Goal: Use online tool/utility: Utilize a website feature to perform a specific function

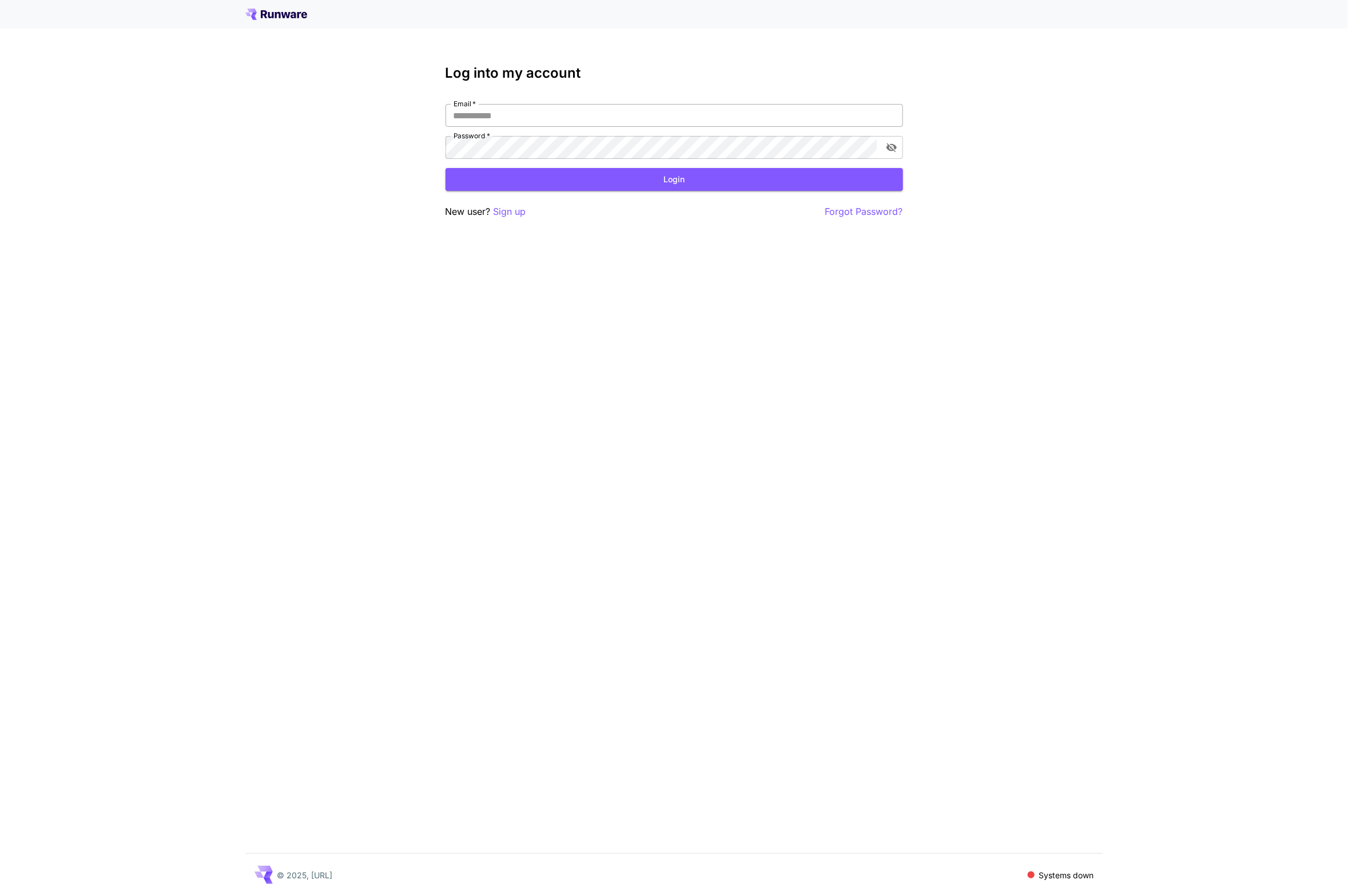
click at [823, 118] on input "Email   *" at bounding box center [674, 115] width 458 height 23
type input "**********"
click button "Login" at bounding box center [674, 180] width 458 height 23
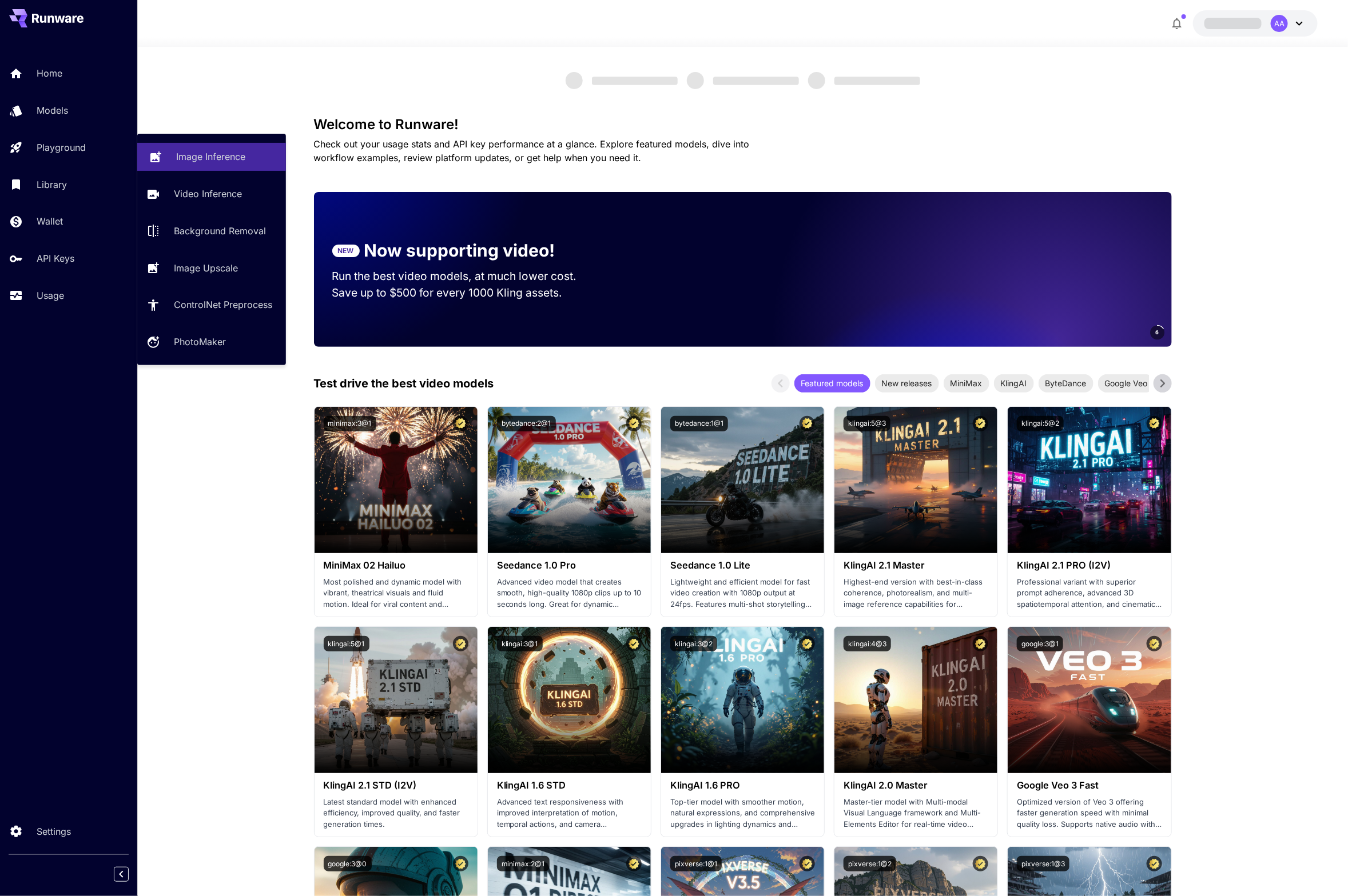
click at [170, 151] on link "Image Inference" at bounding box center [212, 157] width 149 height 28
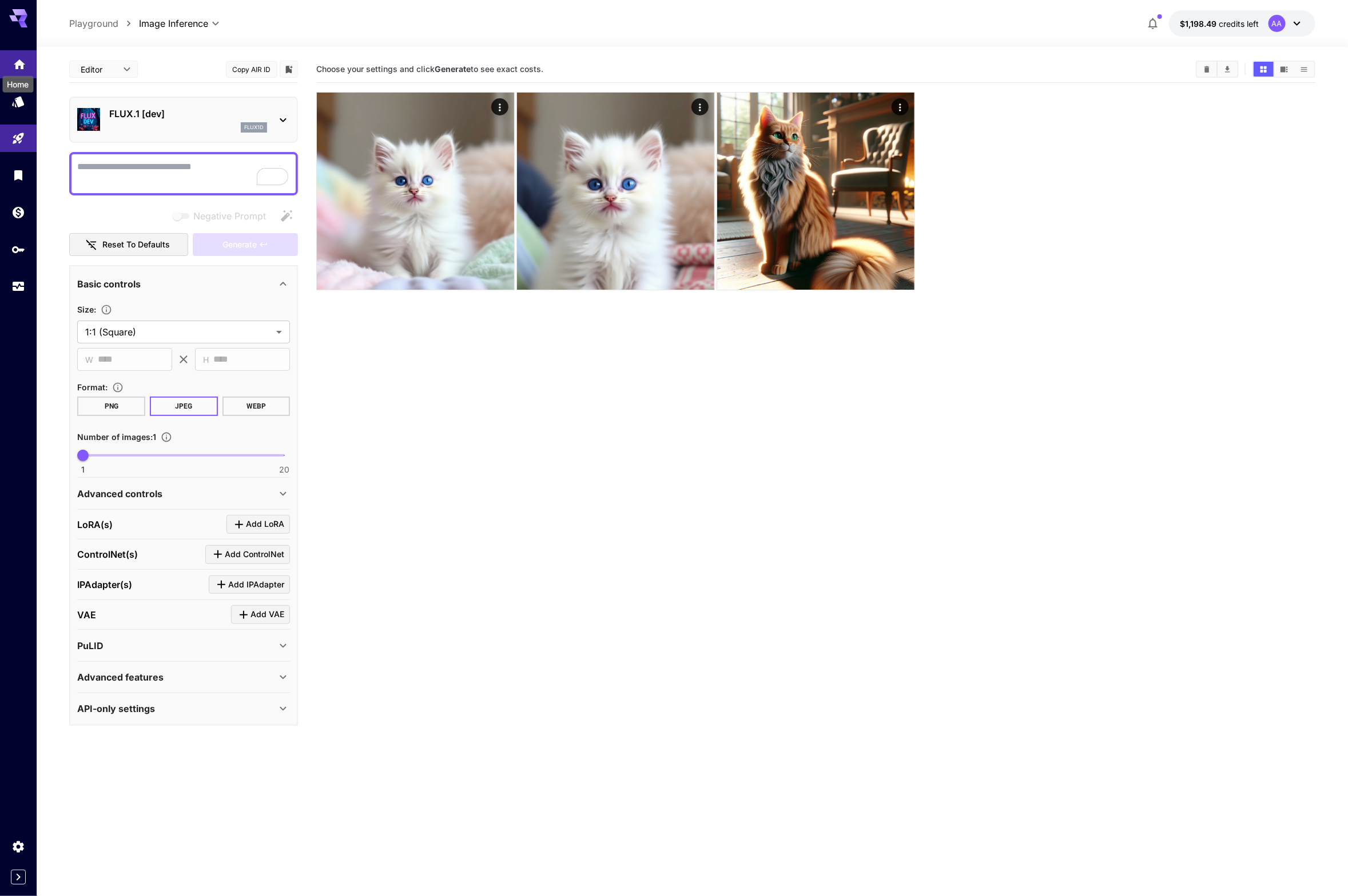
click at [16, 54] on link at bounding box center [18, 64] width 37 height 28
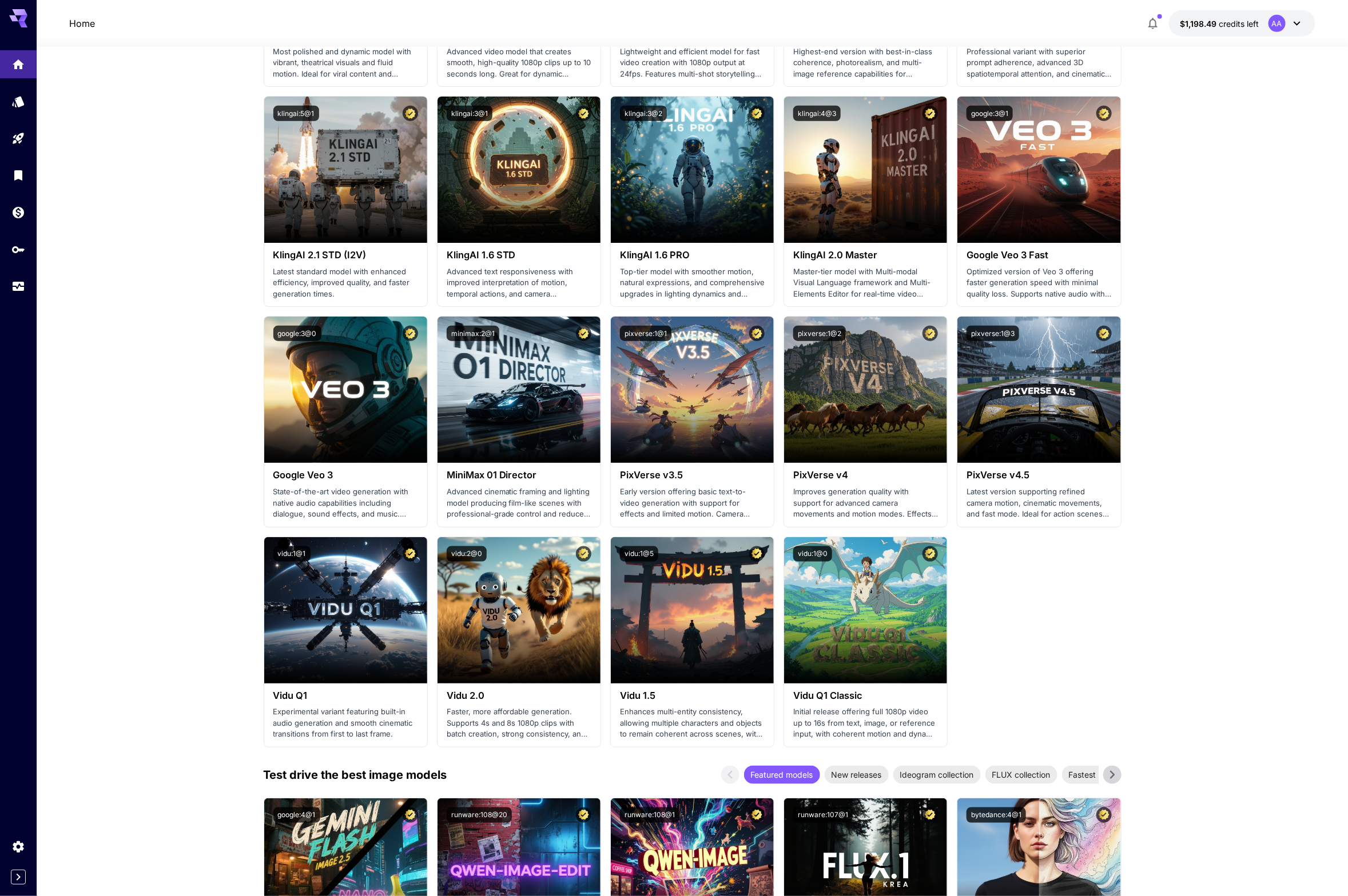
scroll to position [980, 0]
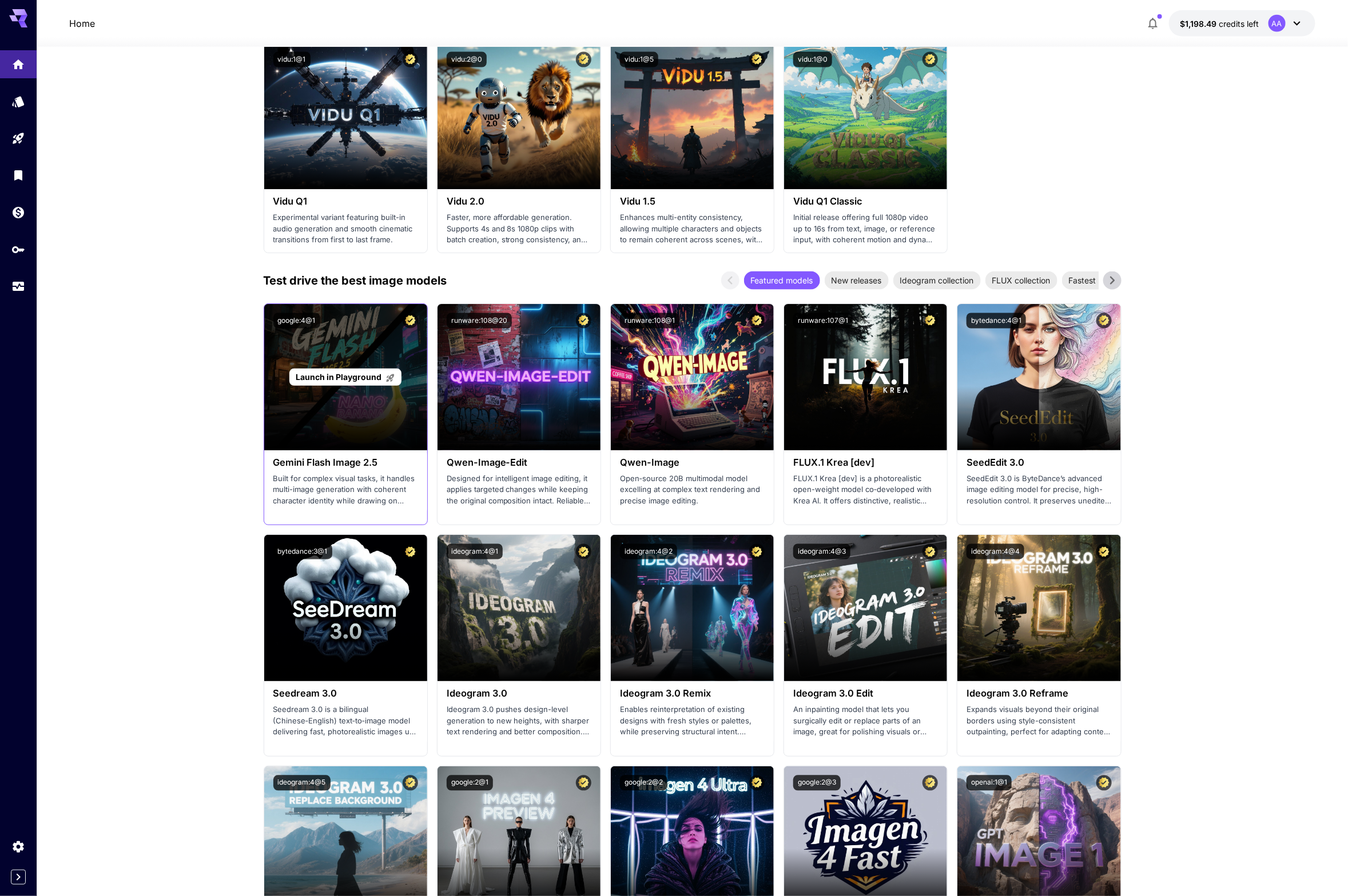
click at [347, 373] on span "Launch in Playground" at bounding box center [339, 377] width 86 height 10
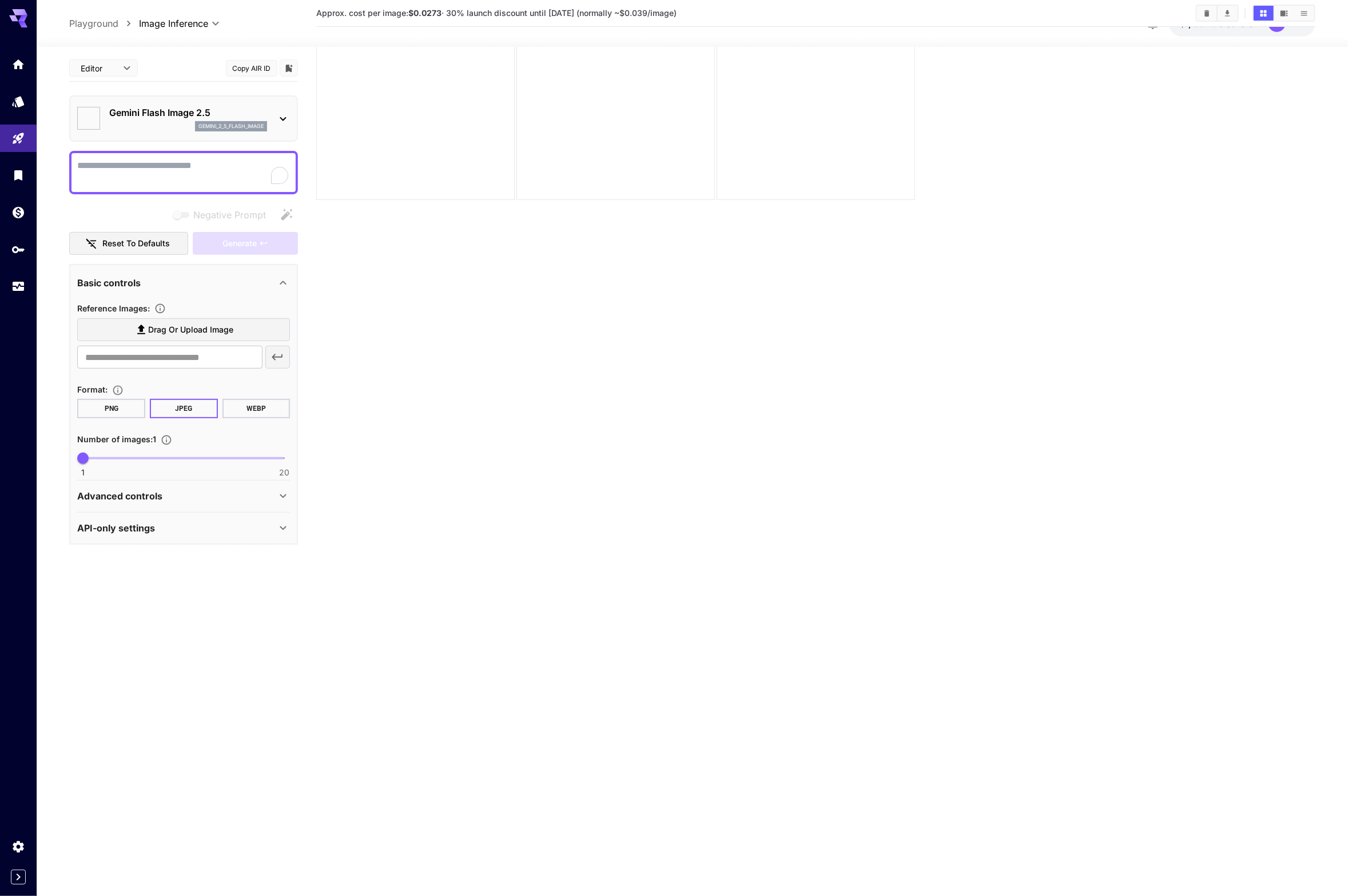
scroll to position [90, 0]
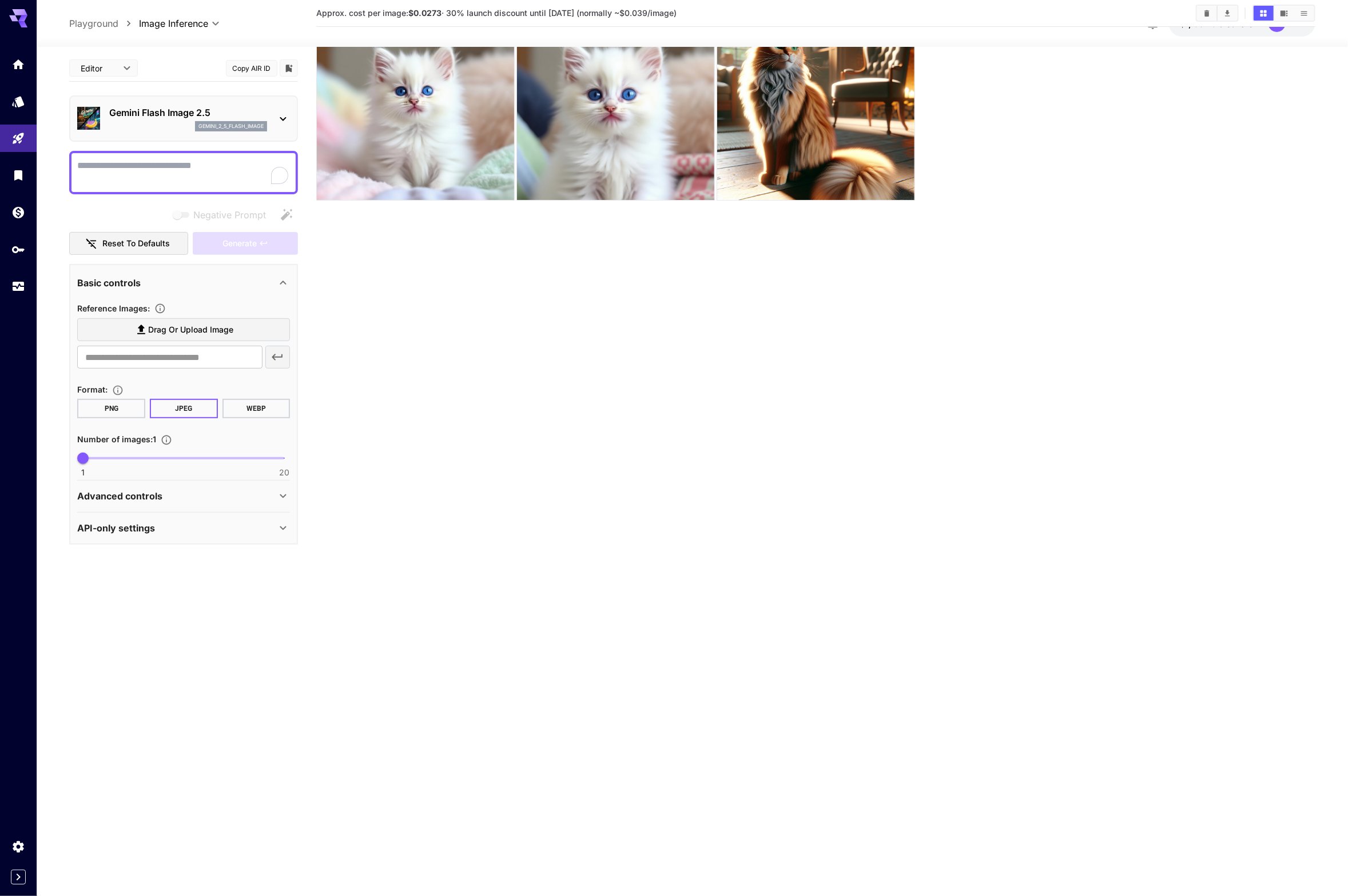
click at [193, 323] on span "Drag or upload image" at bounding box center [191, 329] width 85 height 14
click at [0, 0] on input "Drag or upload image" at bounding box center [0, 0] width 0 height 0
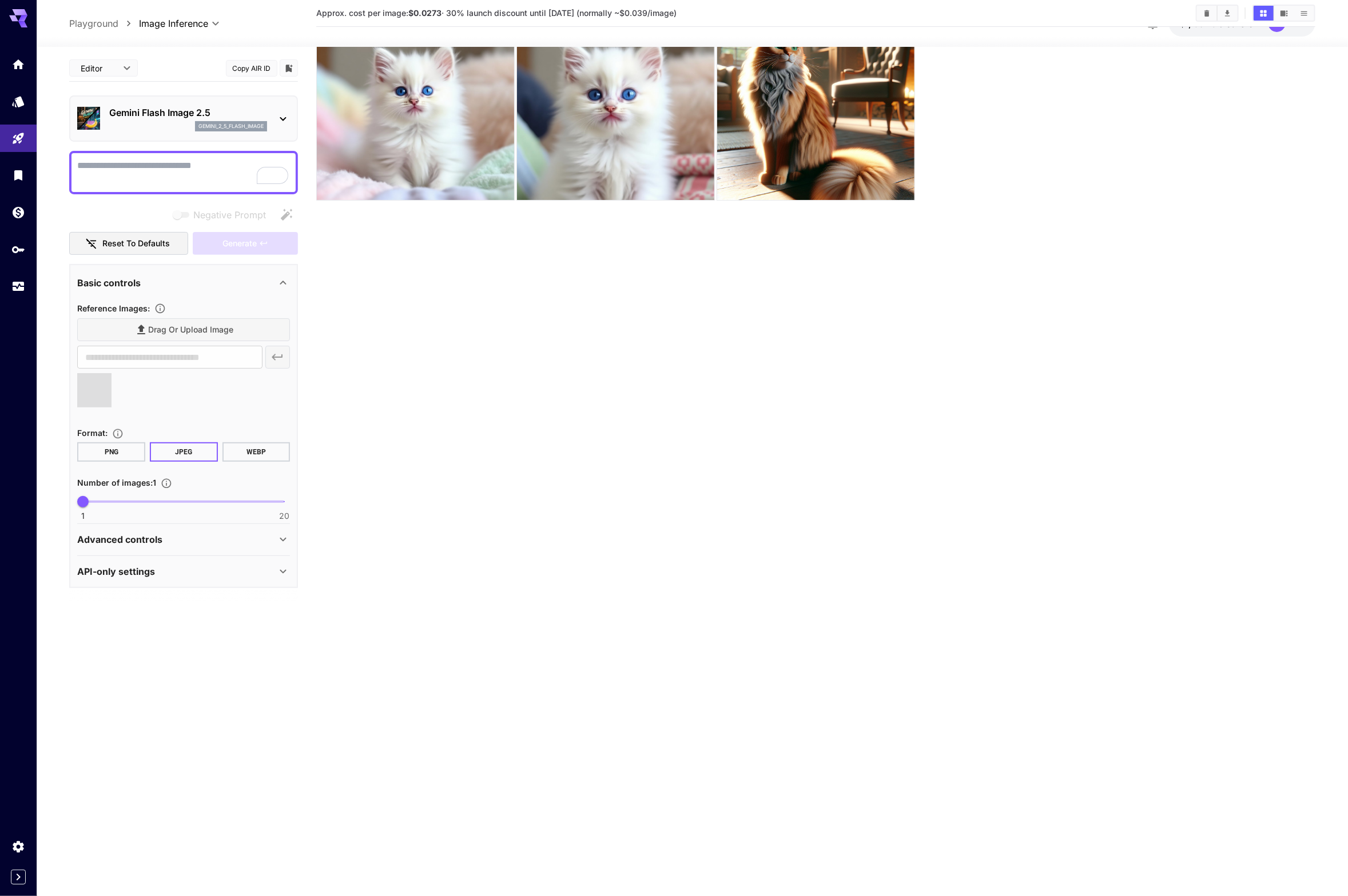
type input "**********"
click at [226, 324] on span "Drag or upload image" at bounding box center [191, 329] width 85 height 14
click at [0, 0] on input "Drag or upload image" at bounding box center [0, 0] width 0 height 0
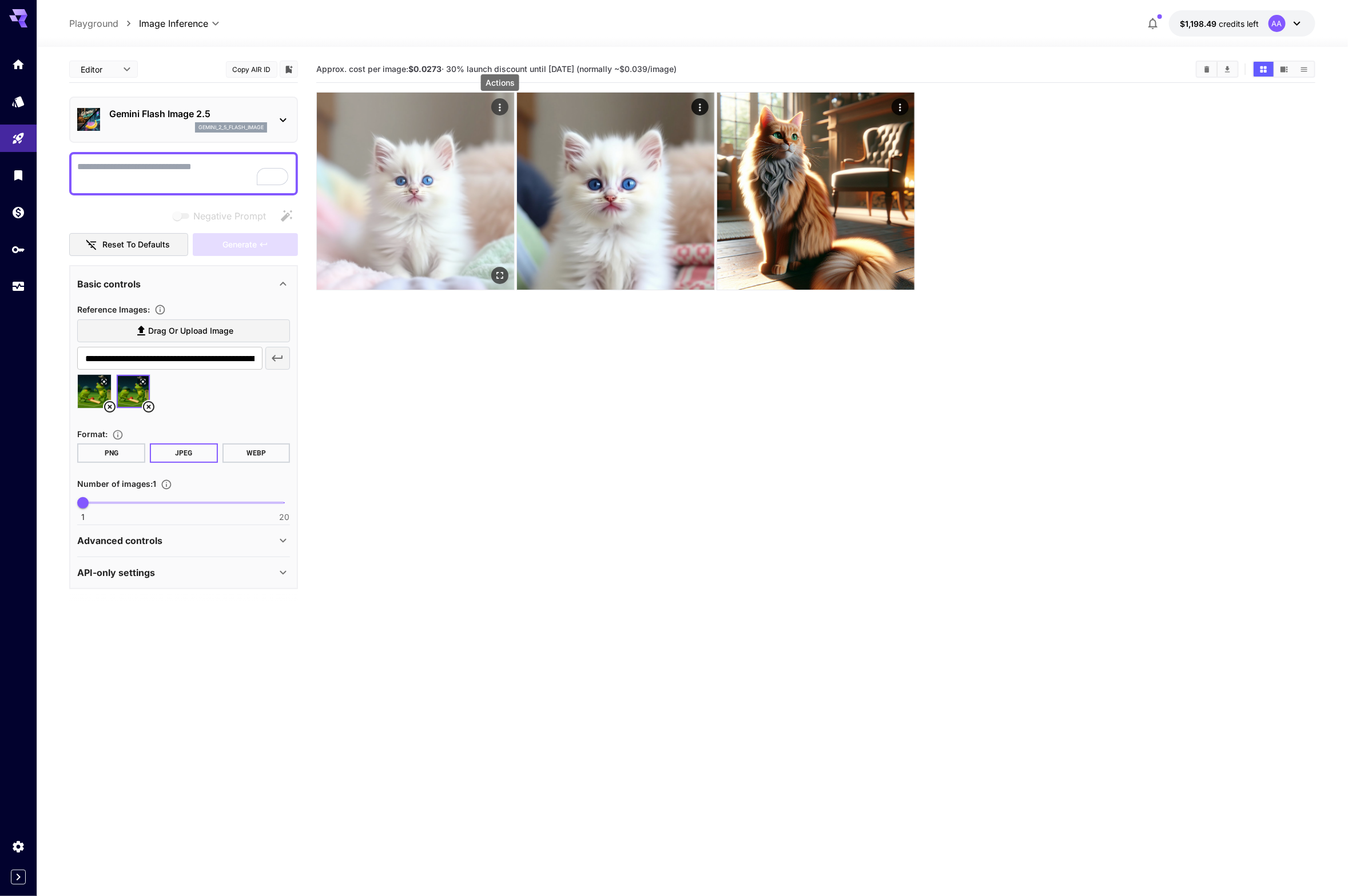
click at [498, 102] on icon "Actions" at bounding box center [500, 107] width 12 height 12
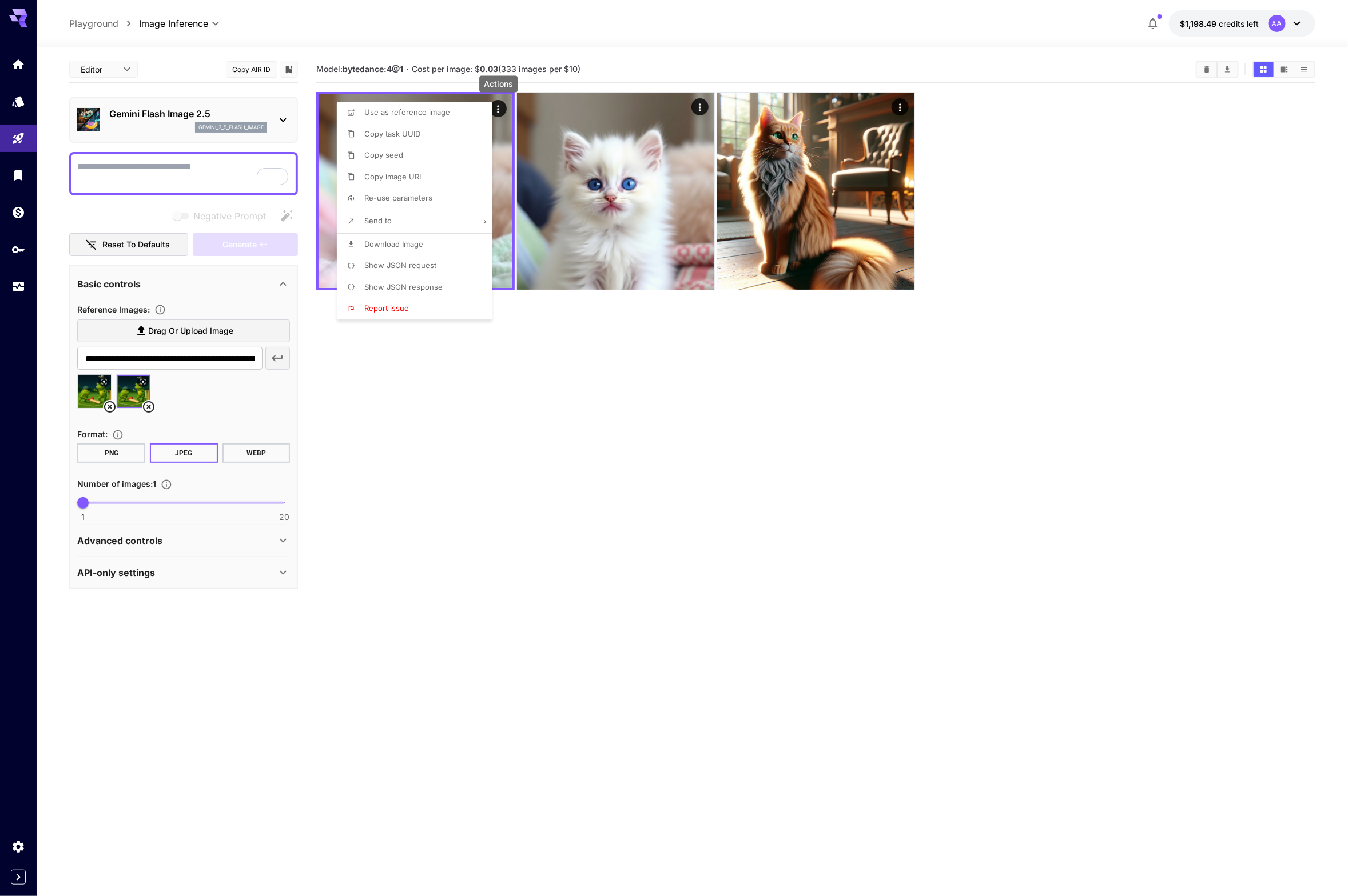
click at [845, 127] on div at bounding box center [674, 448] width 1348 height 896
